Goal: Information Seeking & Learning: Understand process/instructions

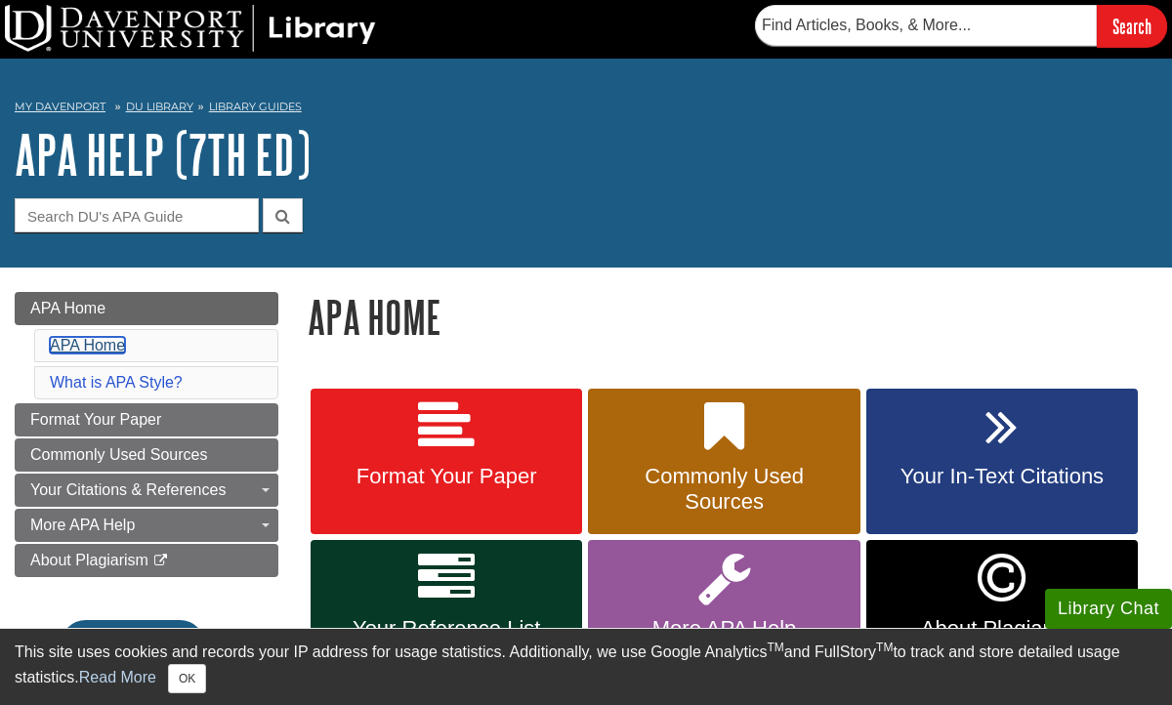
click at [107, 350] on link "APA Home" at bounding box center [87, 345] width 75 height 17
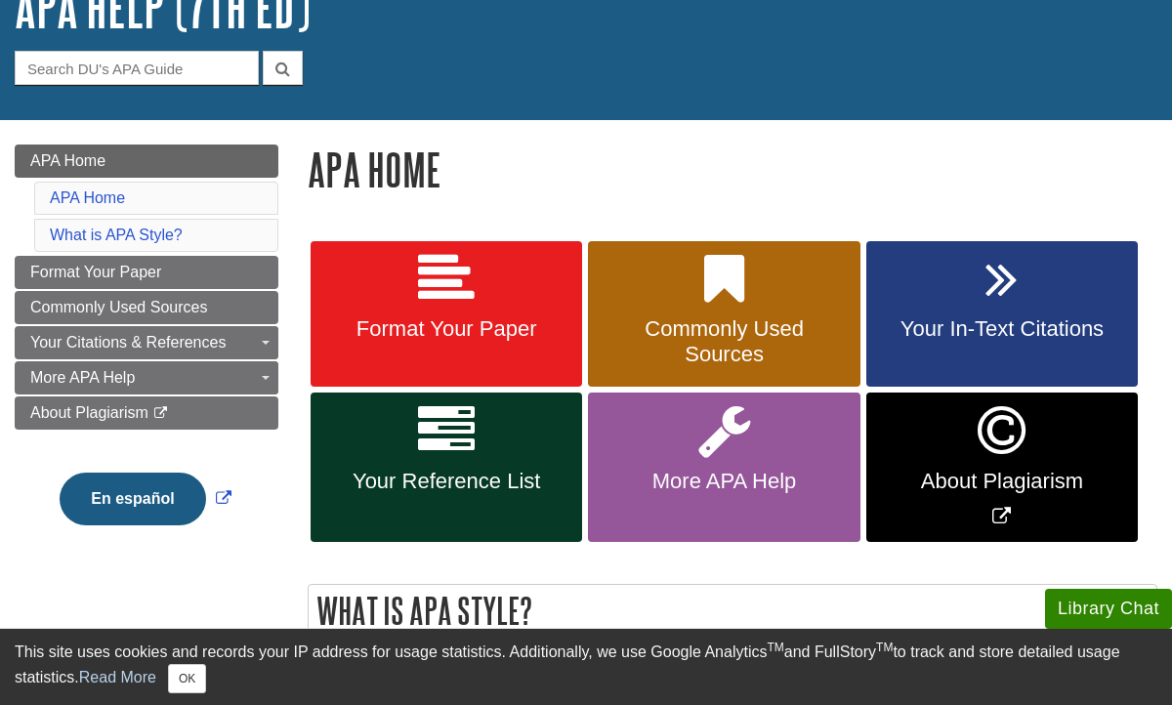
scroll to position [160, 0]
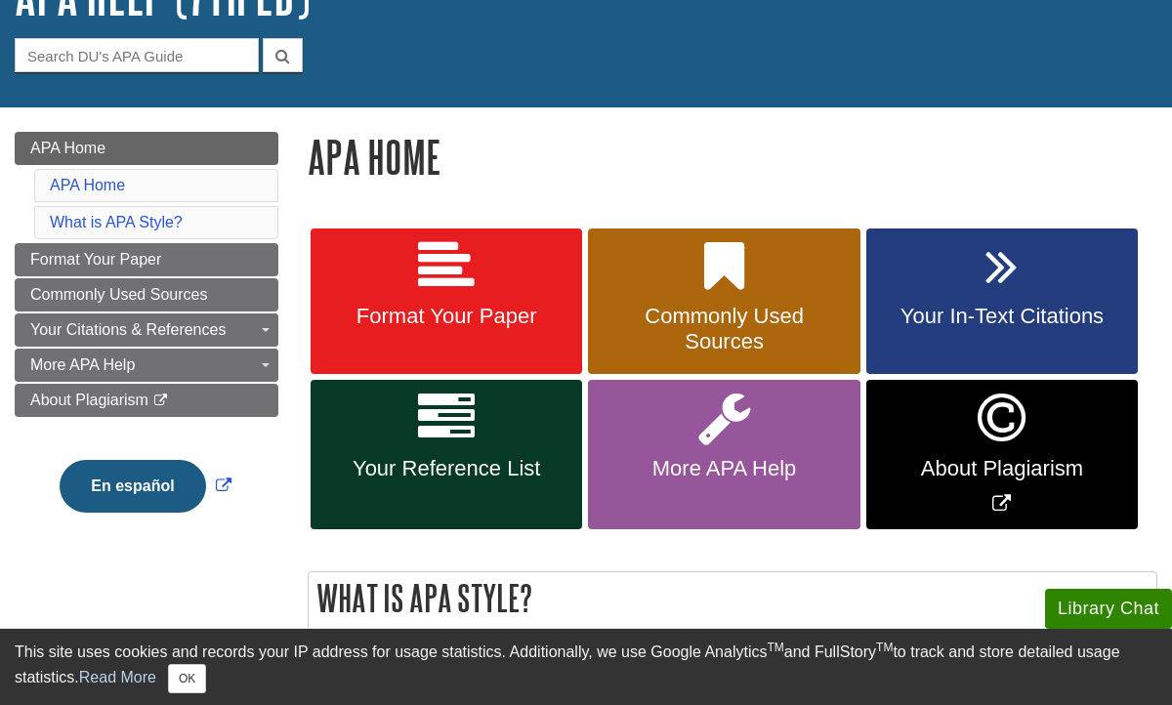
click at [172, 187] on li "APA Home" at bounding box center [156, 185] width 244 height 33
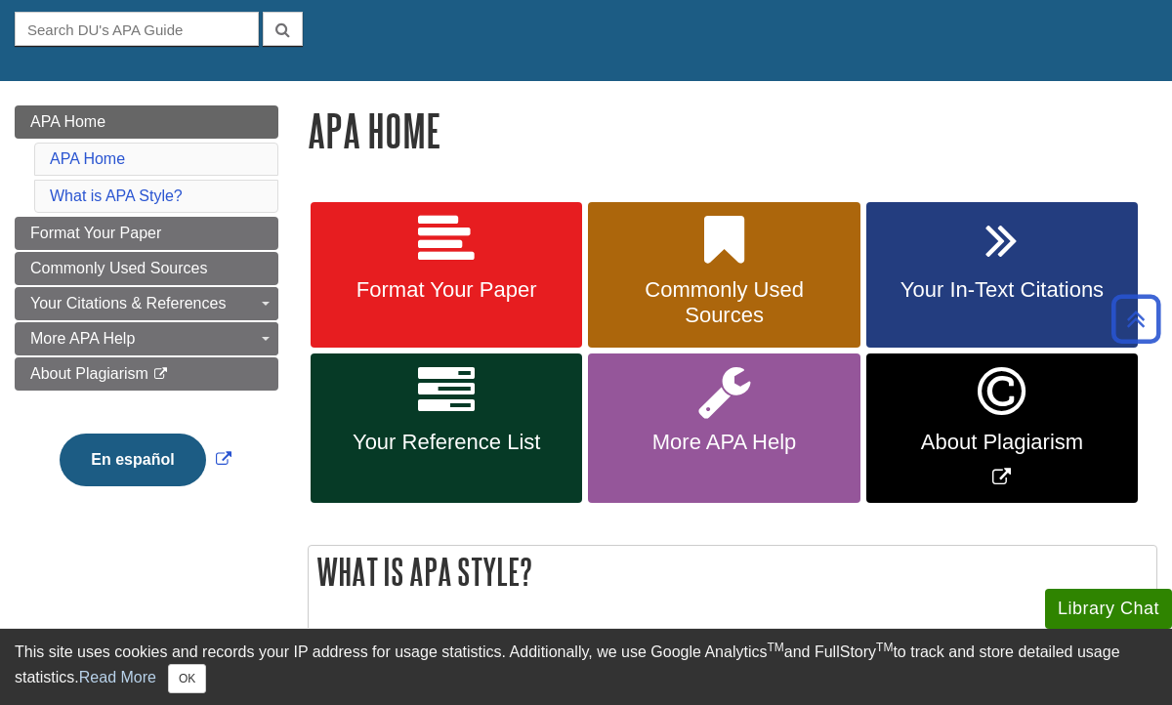
scroll to position [186, 0]
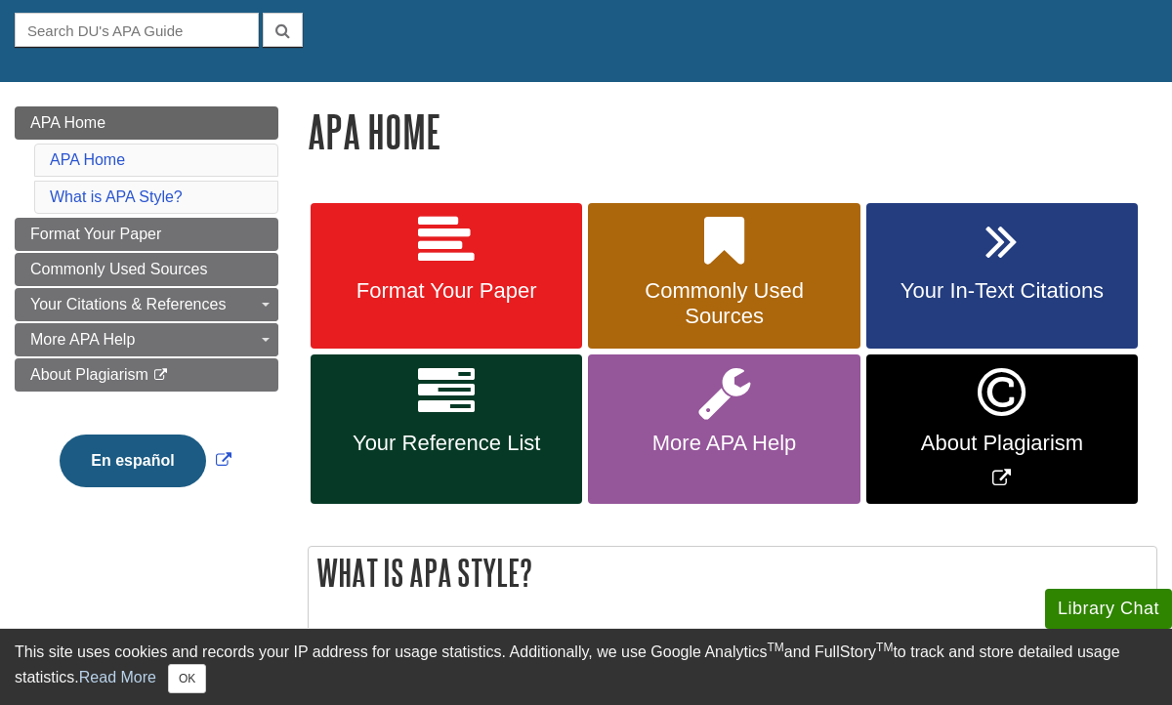
click at [159, 147] on li "APA Home" at bounding box center [156, 160] width 244 height 33
click at [169, 195] on link "What is APA Style?" at bounding box center [116, 196] width 133 height 17
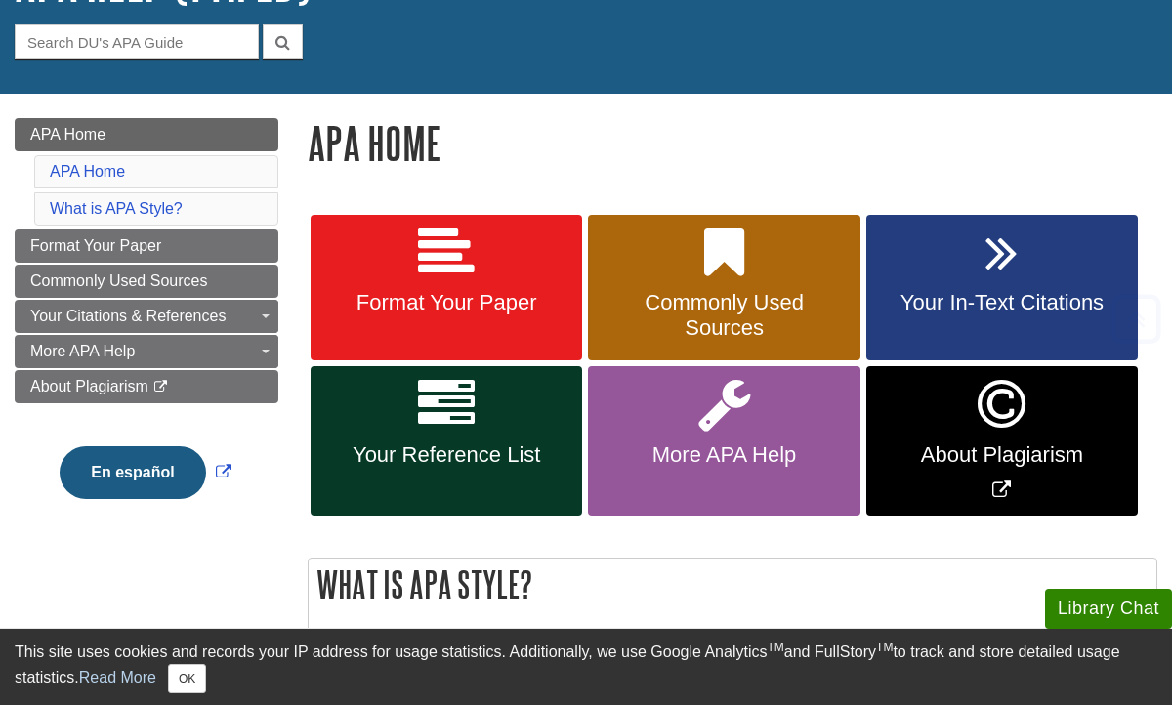
scroll to position [554, 0]
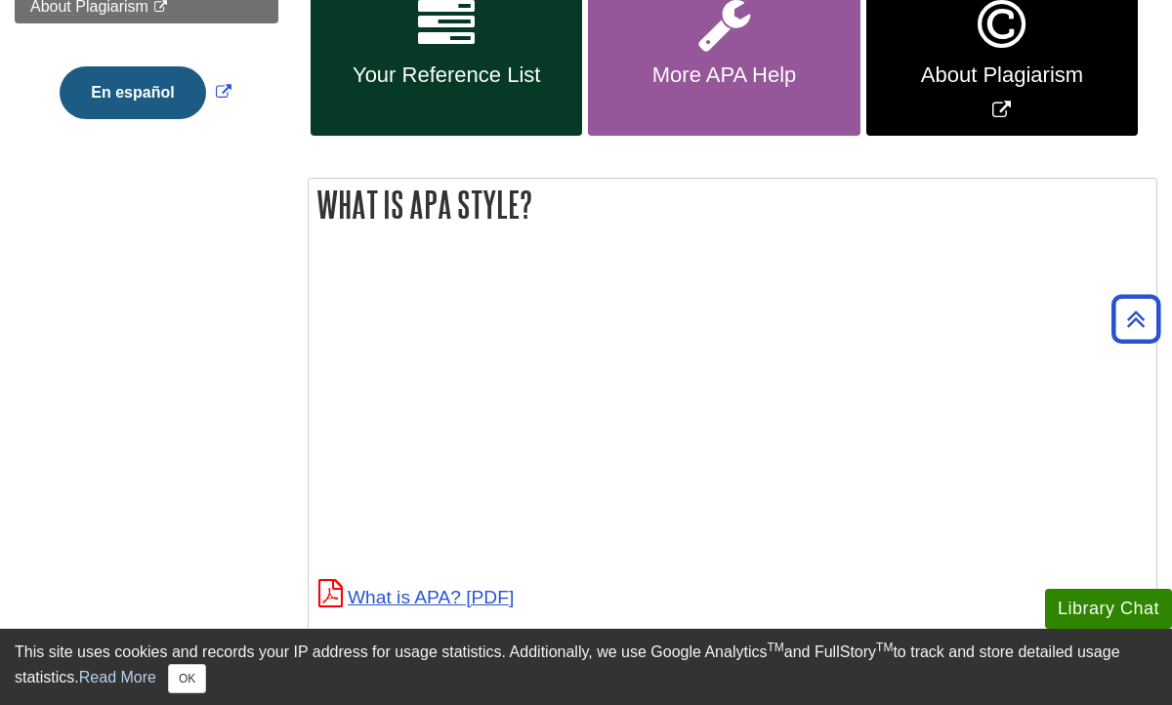
click at [472, 659] on div "This site uses cookies and records your IP address for usage statistics. Additi…" at bounding box center [586, 666] width 1142 height 53
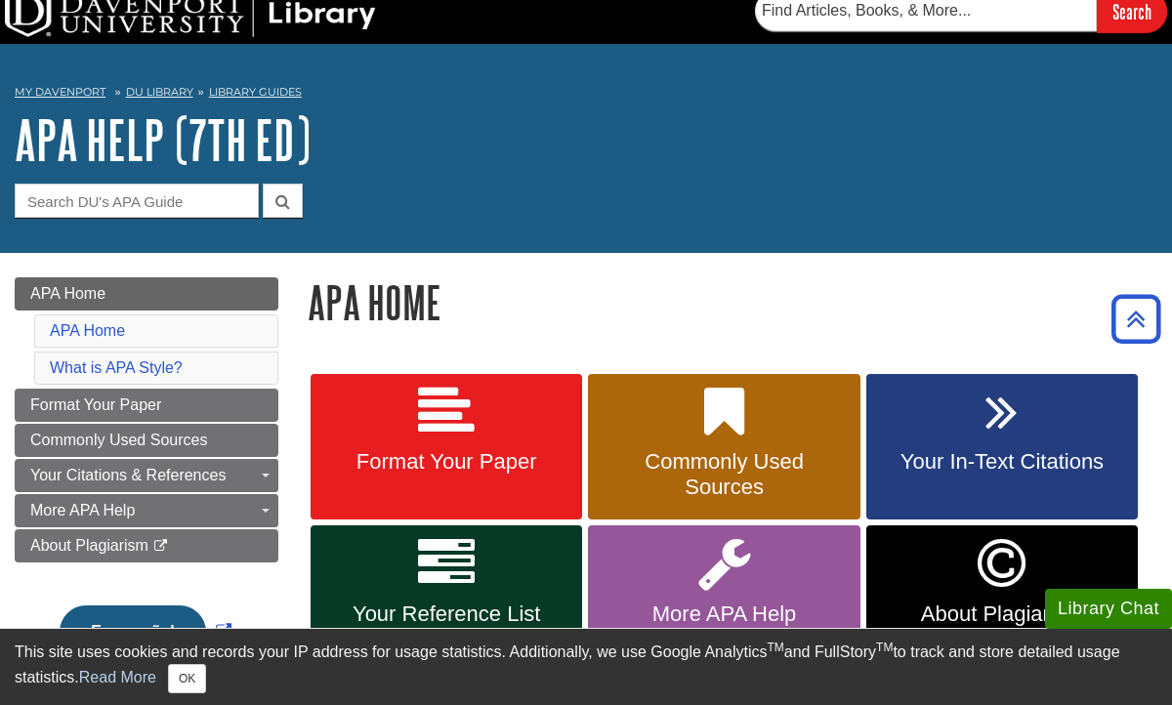
scroll to position [0, 0]
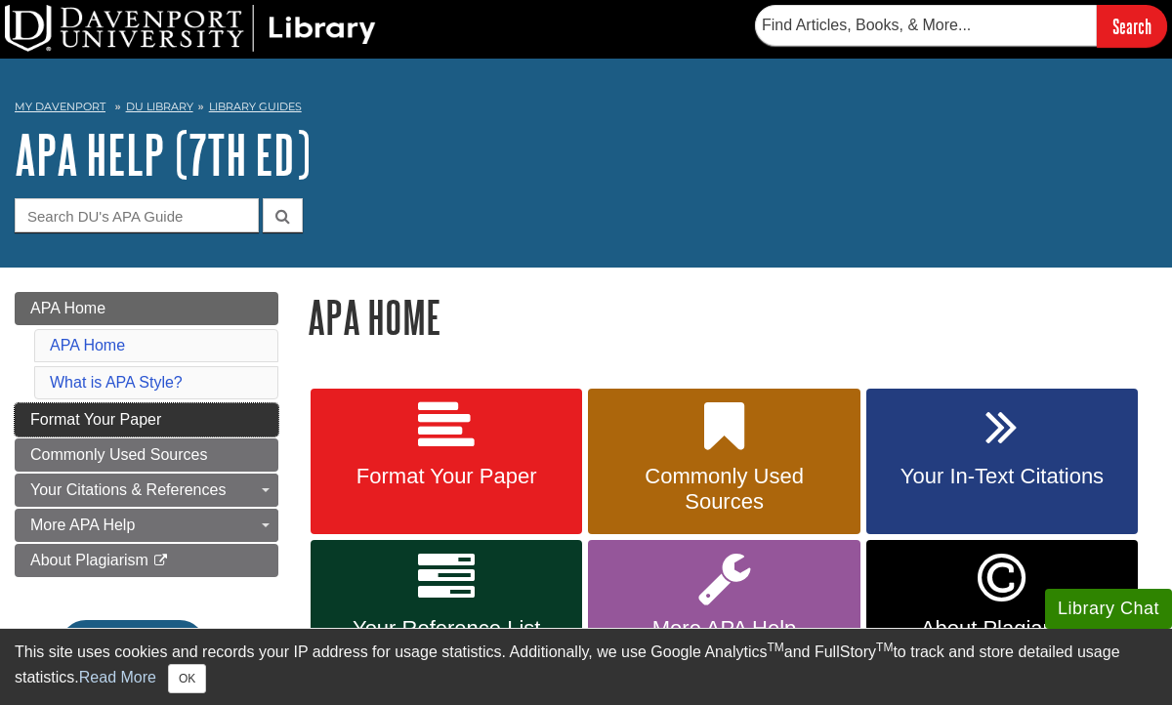
click at [84, 419] on span "Format Your Paper" at bounding box center [95, 419] width 131 height 17
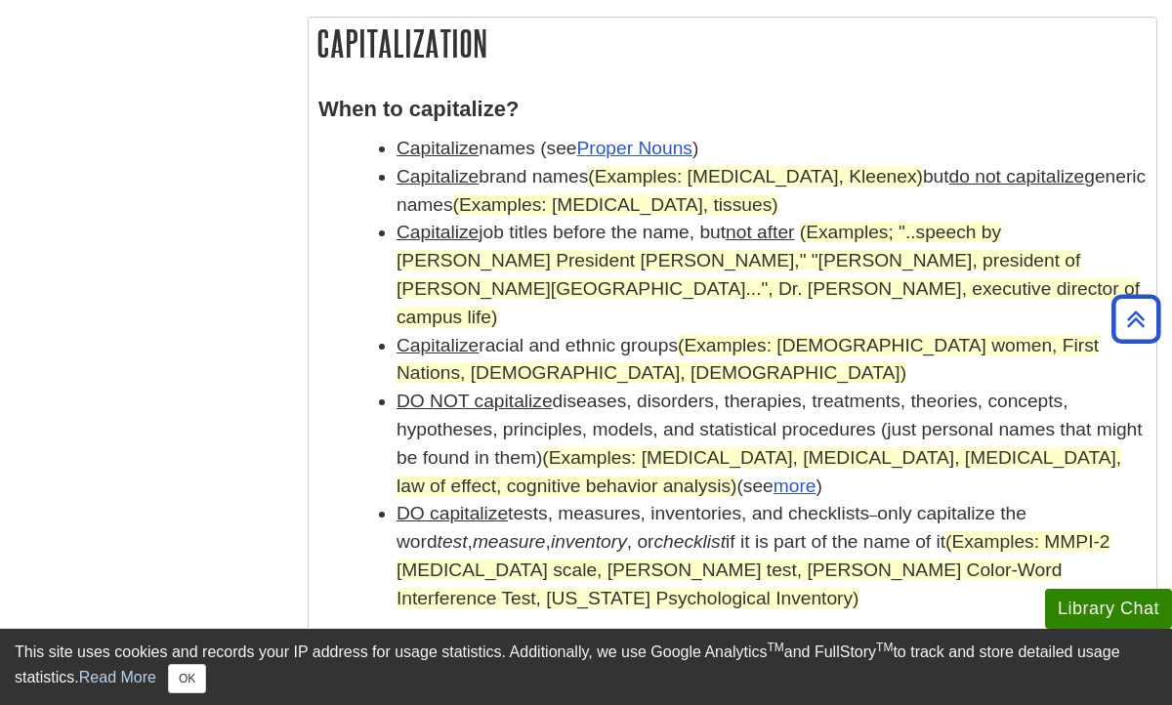
scroll to position [1708, 0]
